Goal: Task Accomplishment & Management: Use online tool/utility

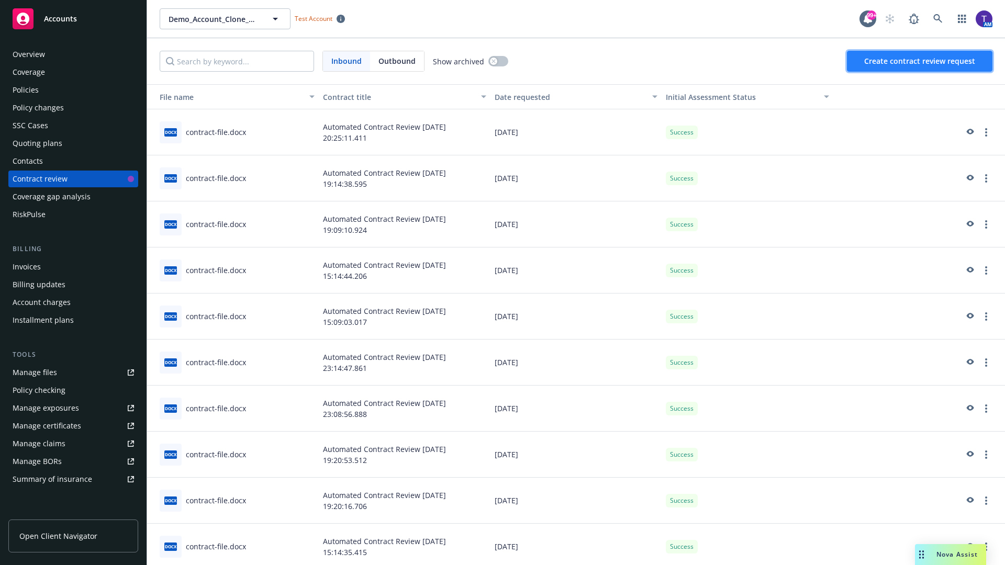
click at [920, 61] on span "Create contract review request" at bounding box center [919, 61] width 111 height 10
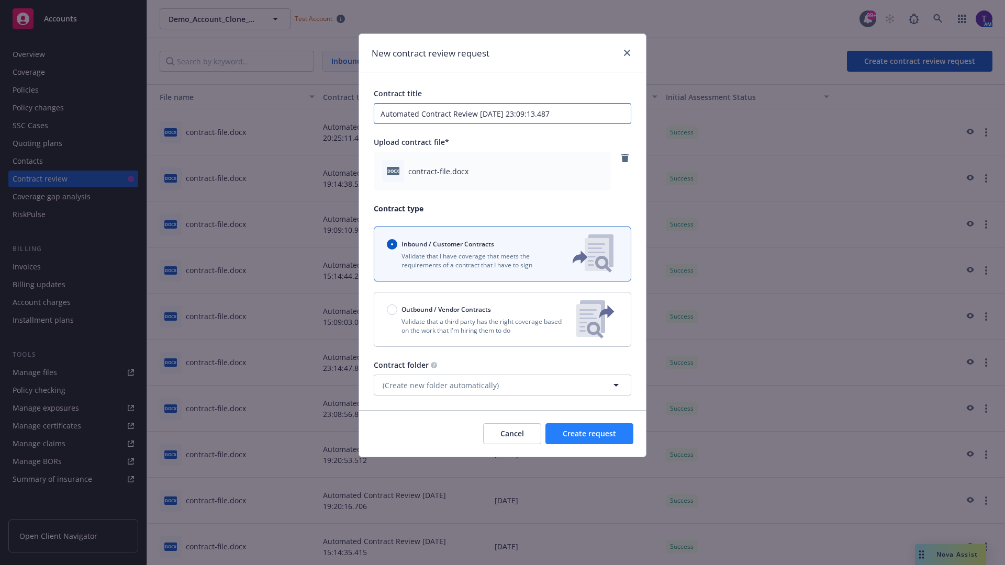
type input "Automated Contract Review [DATE] 23:09:13.487"
click at [589, 434] on span "Create request" at bounding box center [589, 434] width 53 height 10
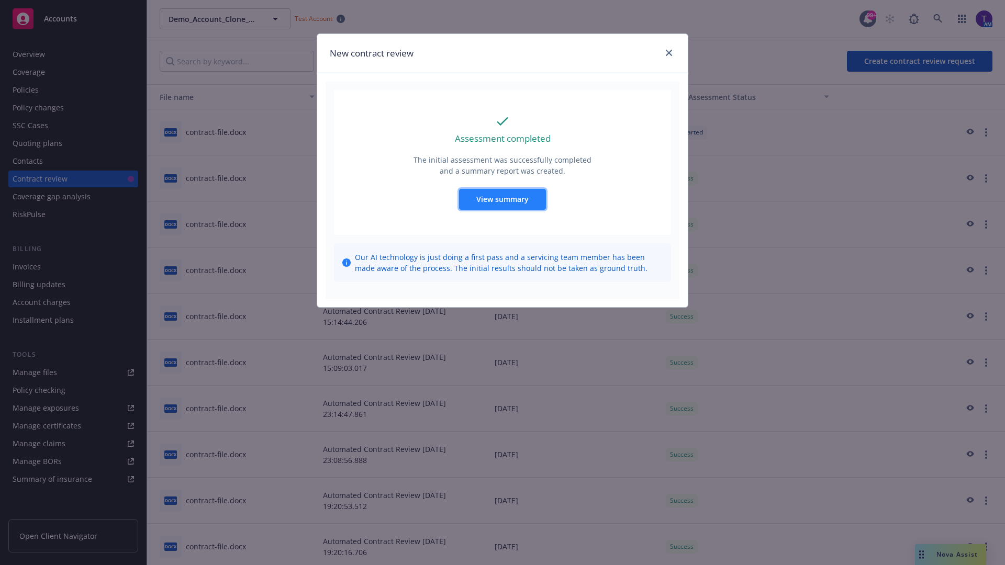
click at [502, 199] on span "View summary" at bounding box center [502, 199] width 52 height 10
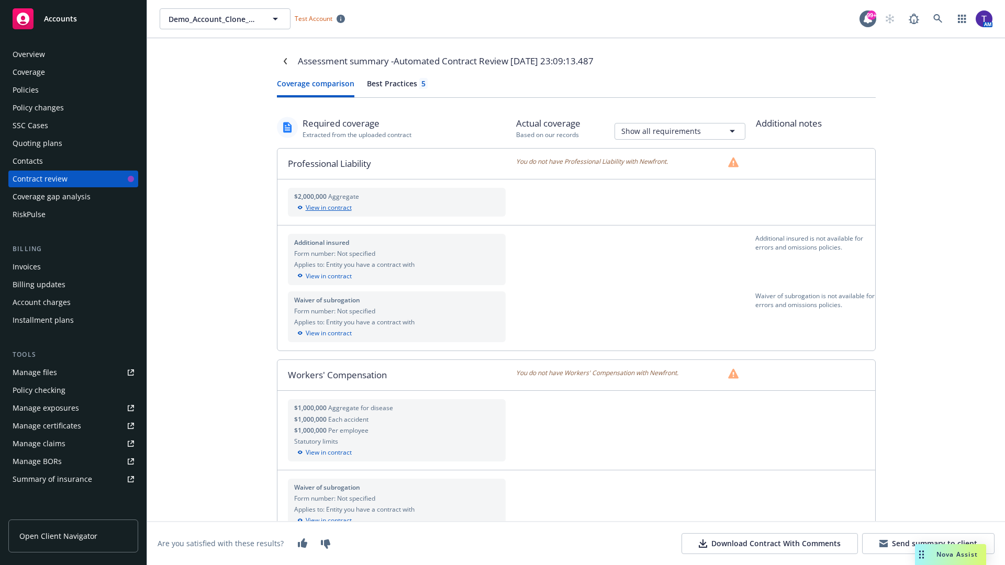
click at [396, 208] on div "View in contract" at bounding box center [397, 207] width 206 height 9
